Goal: Information Seeking & Learning: Learn about a topic

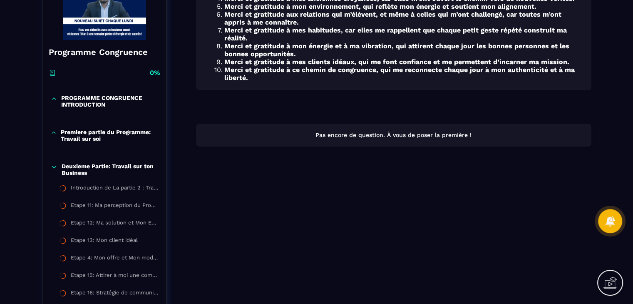
scroll to position [125, 0]
click at [52, 165] on icon at bounding box center [54, 166] width 7 height 8
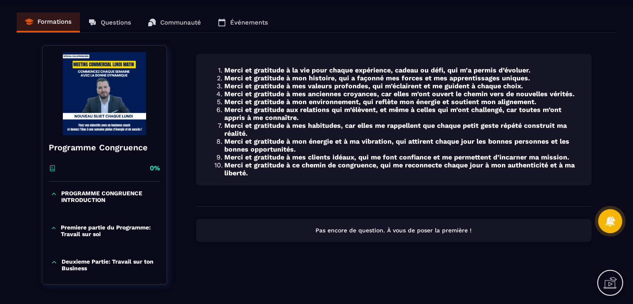
scroll to position [0, 0]
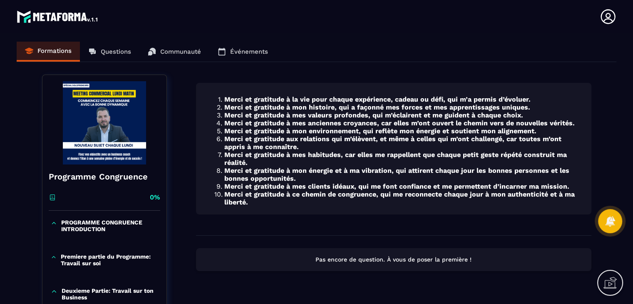
click at [124, 51] on div "Formations Questions Communauté Événements" at bounding box center [317, 52] width 600 height 20
click at [53, 199] on icon at bounding box center [52, 200] width 5 height 2
click at [75, 221] on p "PROGRAMME CONGRUENCE INTRODUCTION" at bounding box center [109, 225] width 97 height 13
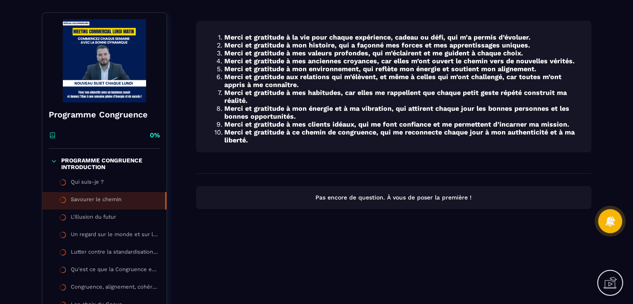
scroll to position [52, 0]
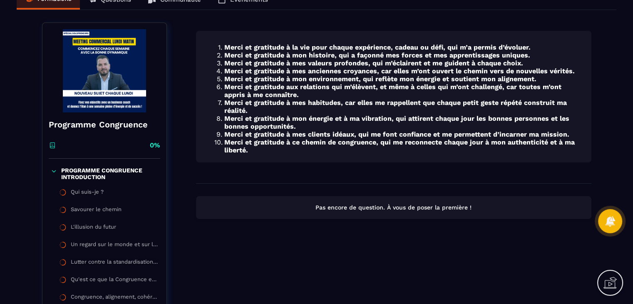
click at [98, 174] on p "PROGRAMME CONGRUENCE INTRODUCTION" at bounding box center [109, 173] width 97 height 13
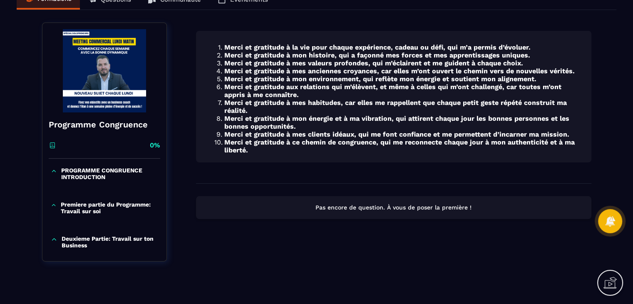
click at [370, 212] on div "Pas encore de question. À vous de poser la première !" at bounding box center [393, 207] width 395 height 23
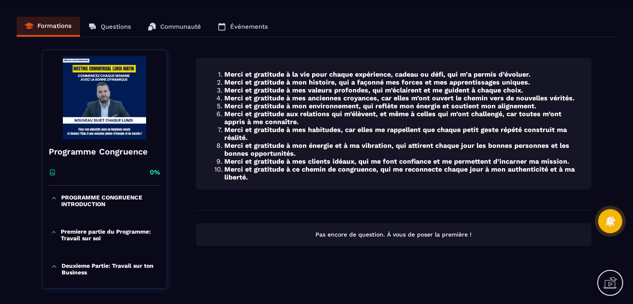
scroll to position [0, 0]
